Goal: Task Accomplishment & Management: Use online tool/utility

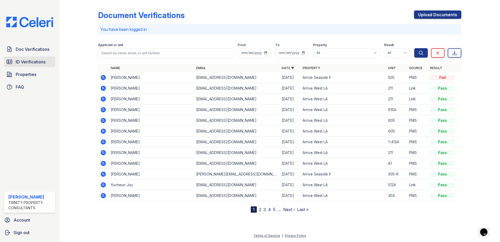
click at [41, 63] on span "ID Verifications" at bounding box center [31, 62] width 30 height 6
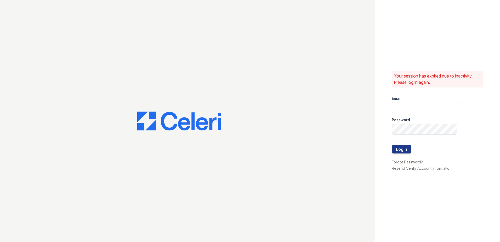
type input "Leynck@trinity-pm.com"
click at [407, 149] on button "Login" at bounding box center [402, 149] width 20 height 8
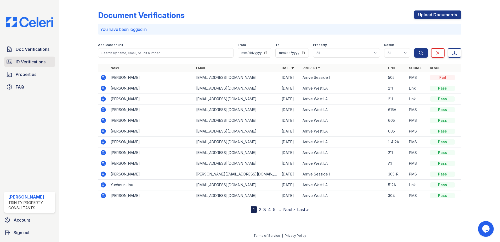
click at [16, 61] on span "ID Verifications" at bounding box center [31, 62] width 30 height 6
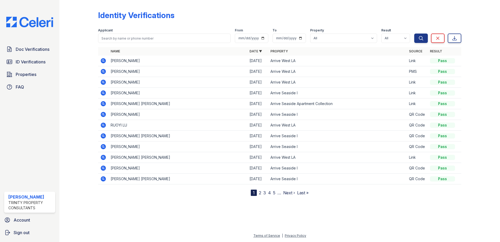
click at [104, 92] on icon at bounding box center [103, 93] width 6 height 6
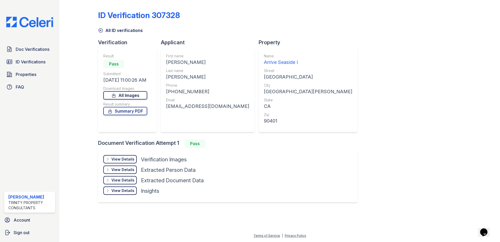
click at [138, 97] on link "All Images" at bounding box center [125, 95] width 44 height 8
click at [31, 62] on span "ID Verifications" at bounding box center [31, 62] width 30 height 6
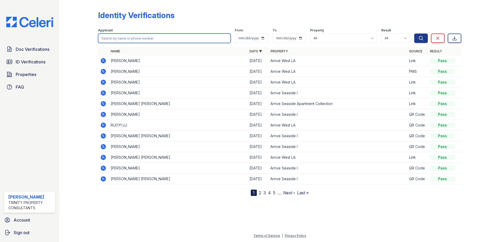
click at [132, 38] on input "search" at bounding box center [164, 37] width 133 height 9
type input "[PERSON_NAME]"
click at [414, 33] on button "Search" at bounding box center [421, 37] width 14 height 9
